Goal: Task Accomplishment & Management: Use online tool/utility

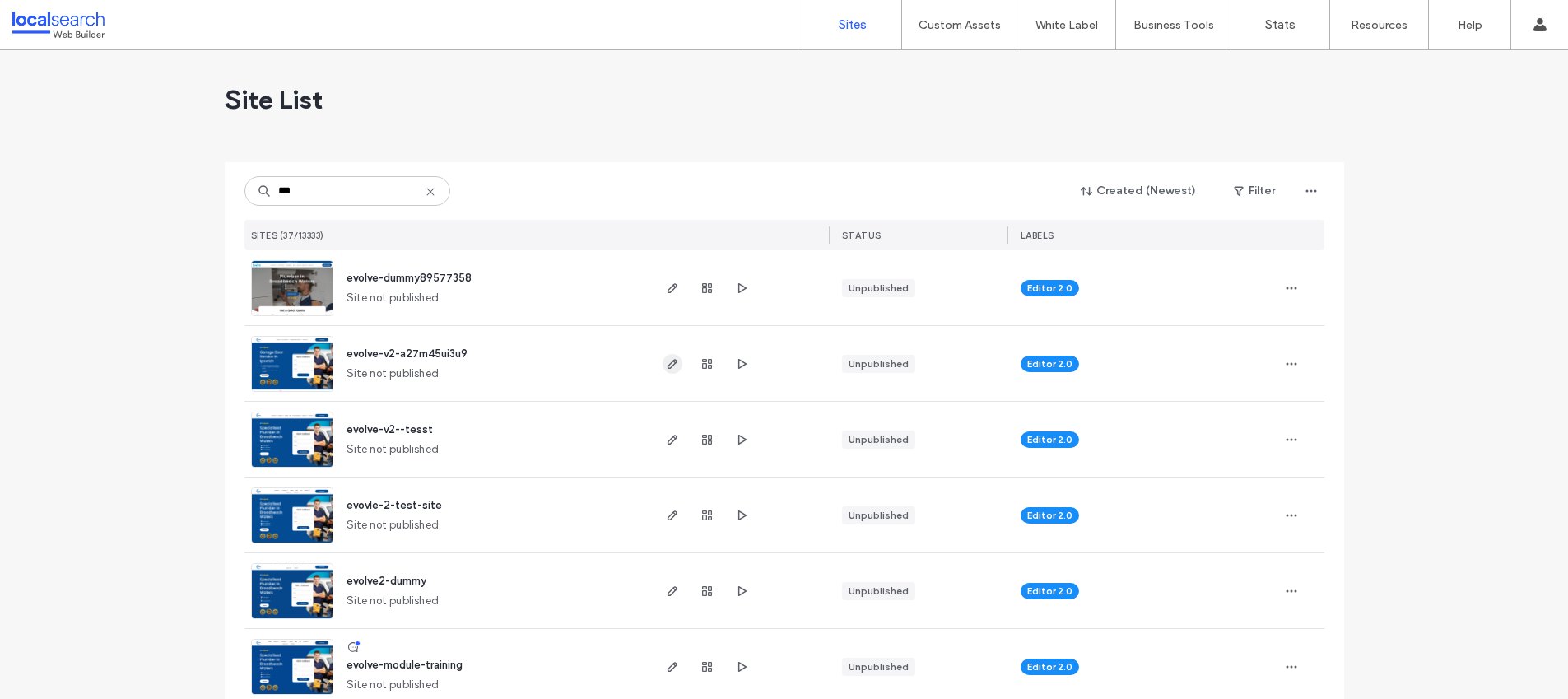
type input "***"
click at [666, 365] on icon "button" at bounding box center [673, 364] width 14 height 14
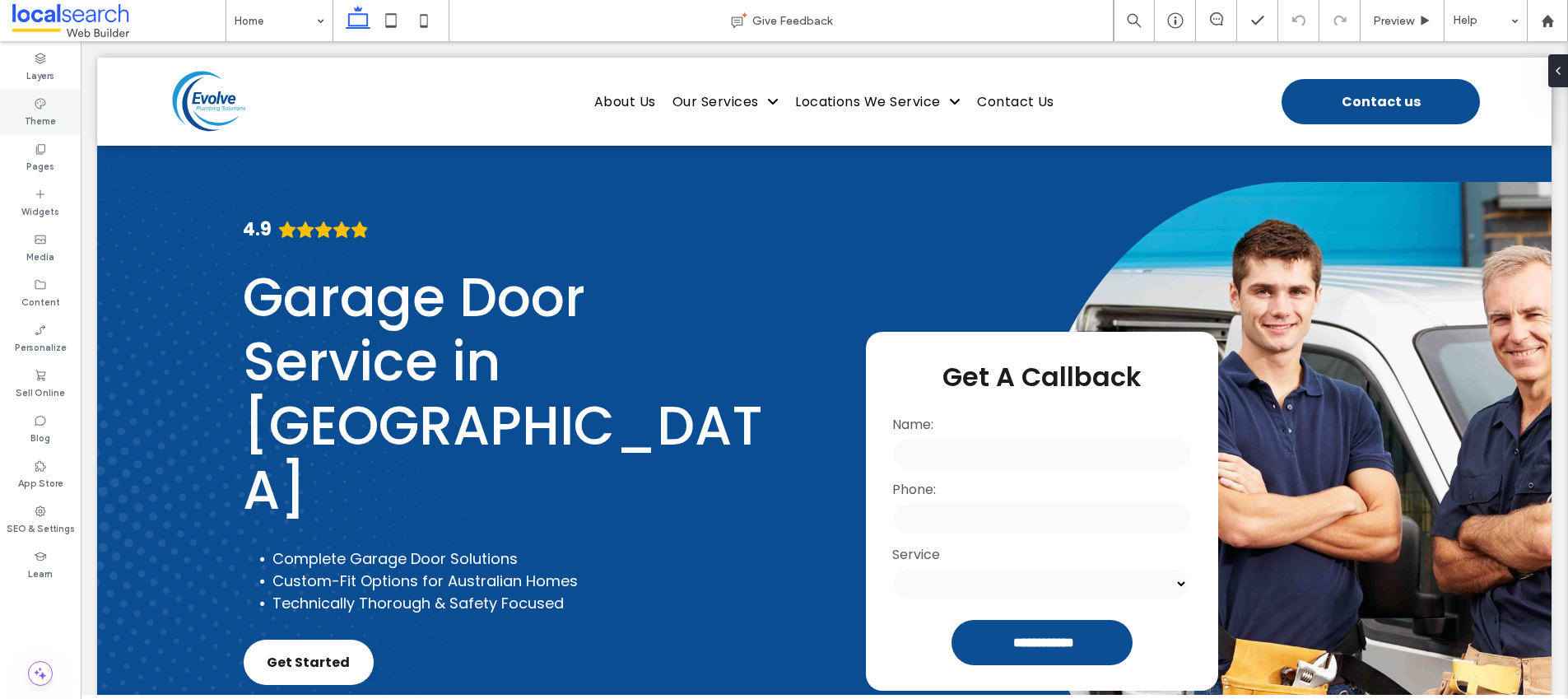
click at [40, 120] on label "Theme" at bounding box center [40, 119] width 31 height 18
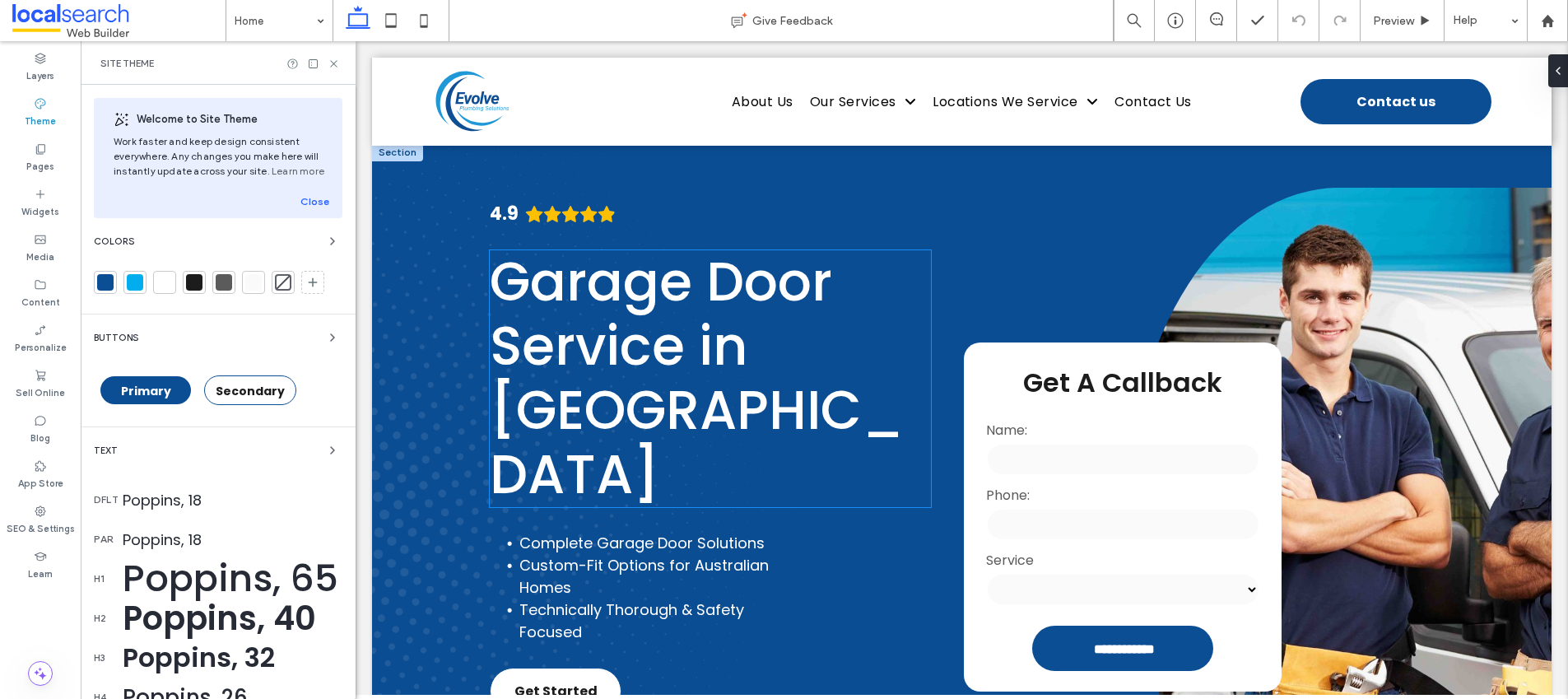
scroll to position [3, 0]
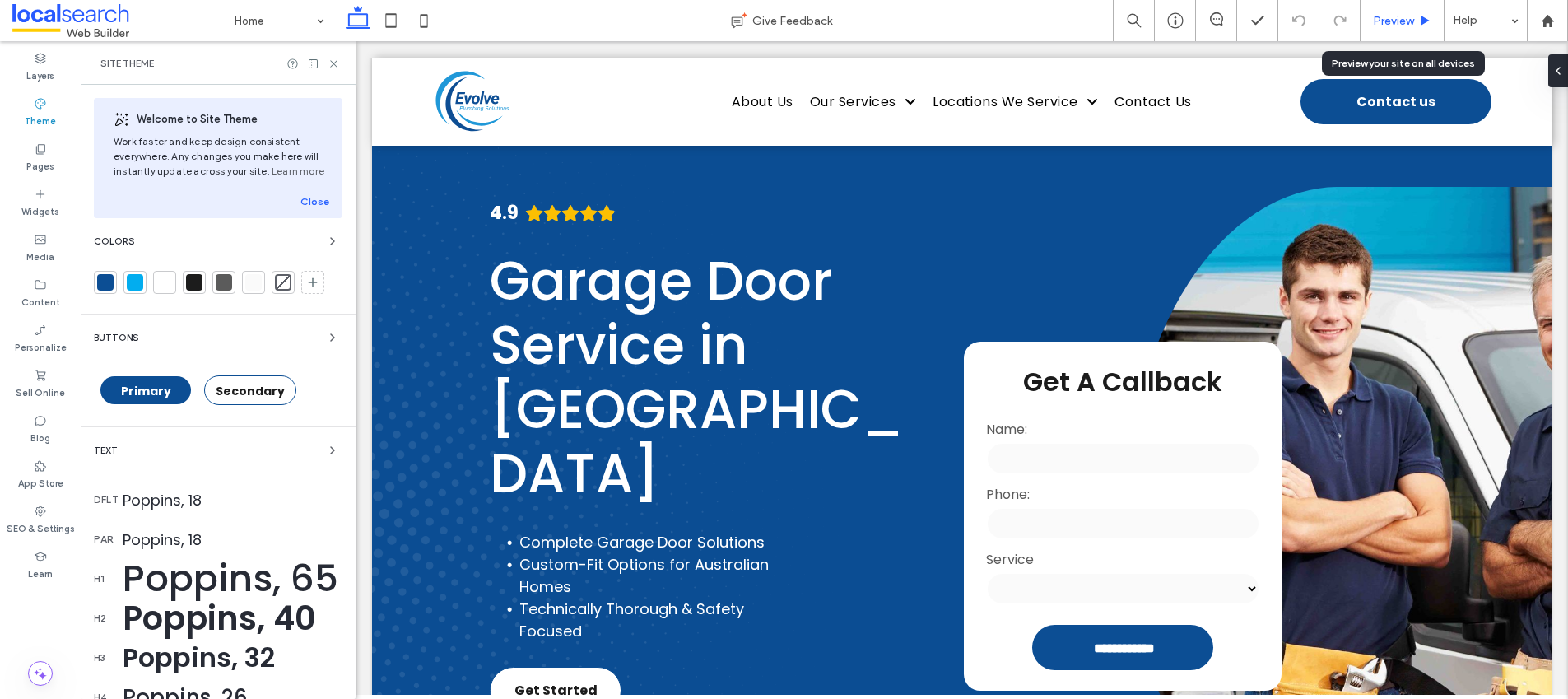
click at [1376, 12] on div "Preview" at bounding box center [1403, 20] width 84 height 41
click at [1402, 18] on span "Preview" at bounding box center [1394, 20] width 41 height 14
